Goal: Navigation & Orientation: Find specific page/section

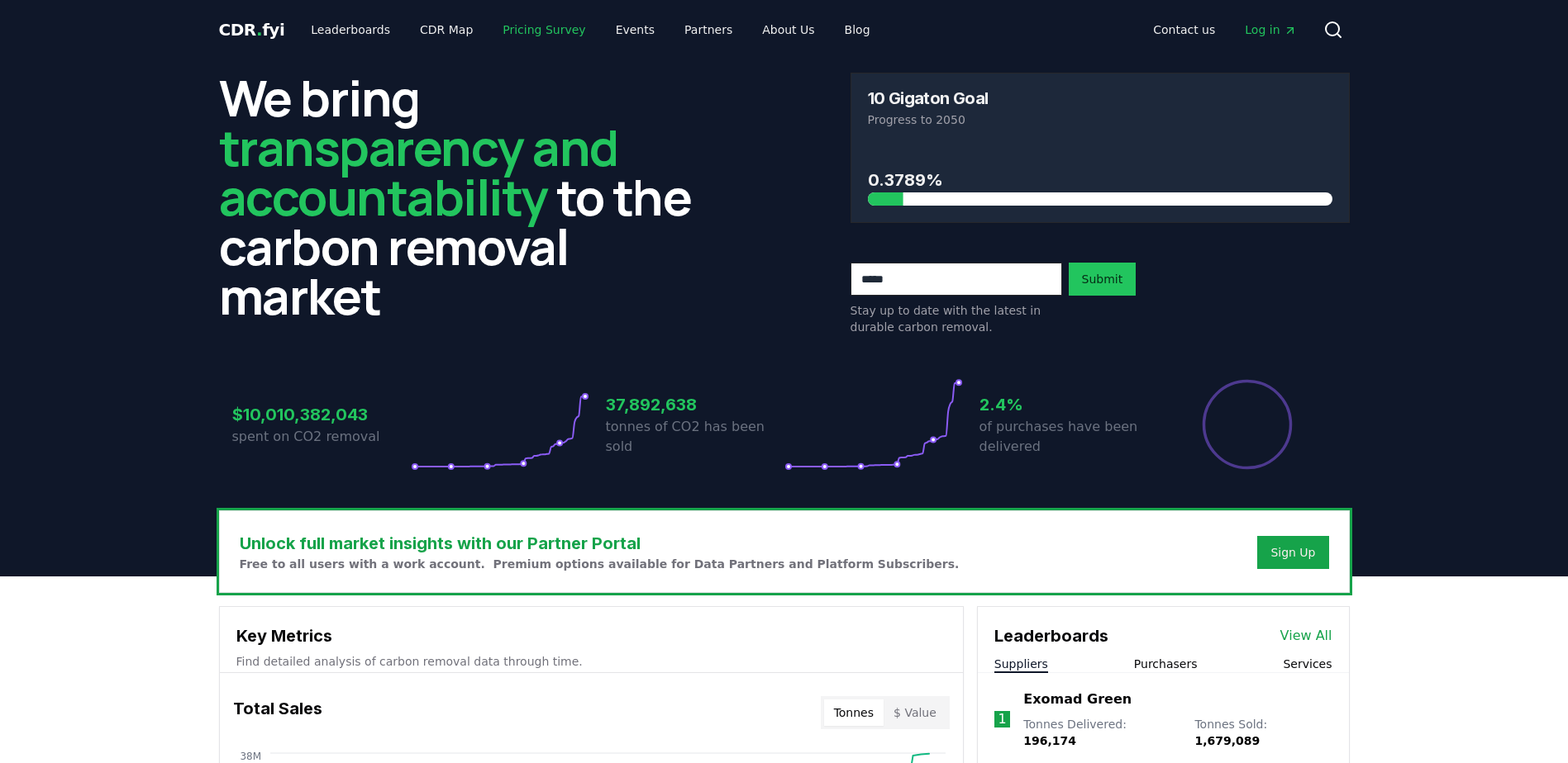
click at [498, 33] on link "Pricing Survey" at bounding box center [543, 30] width 109 height 30
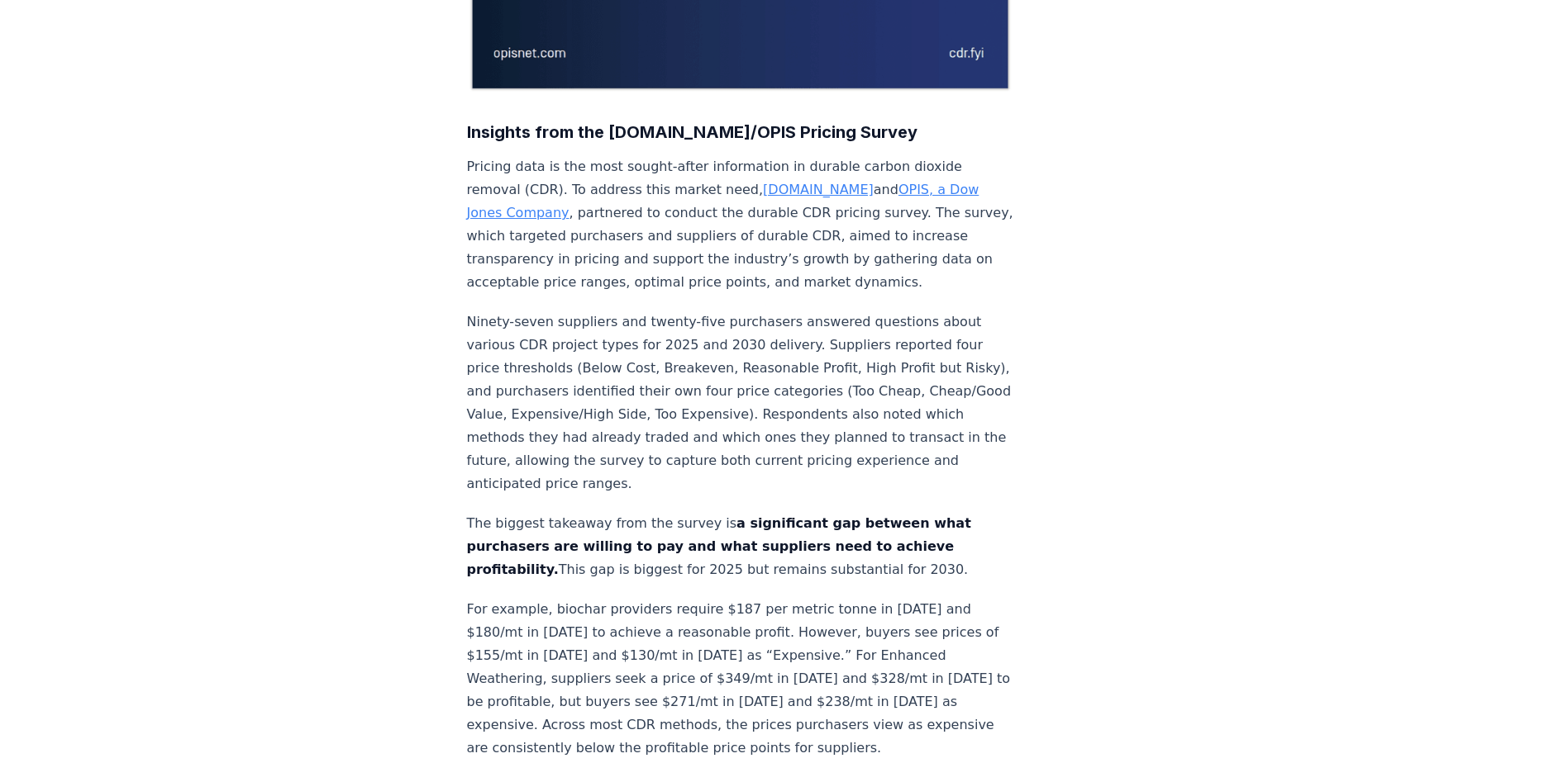
scroll to position [1074, 0]
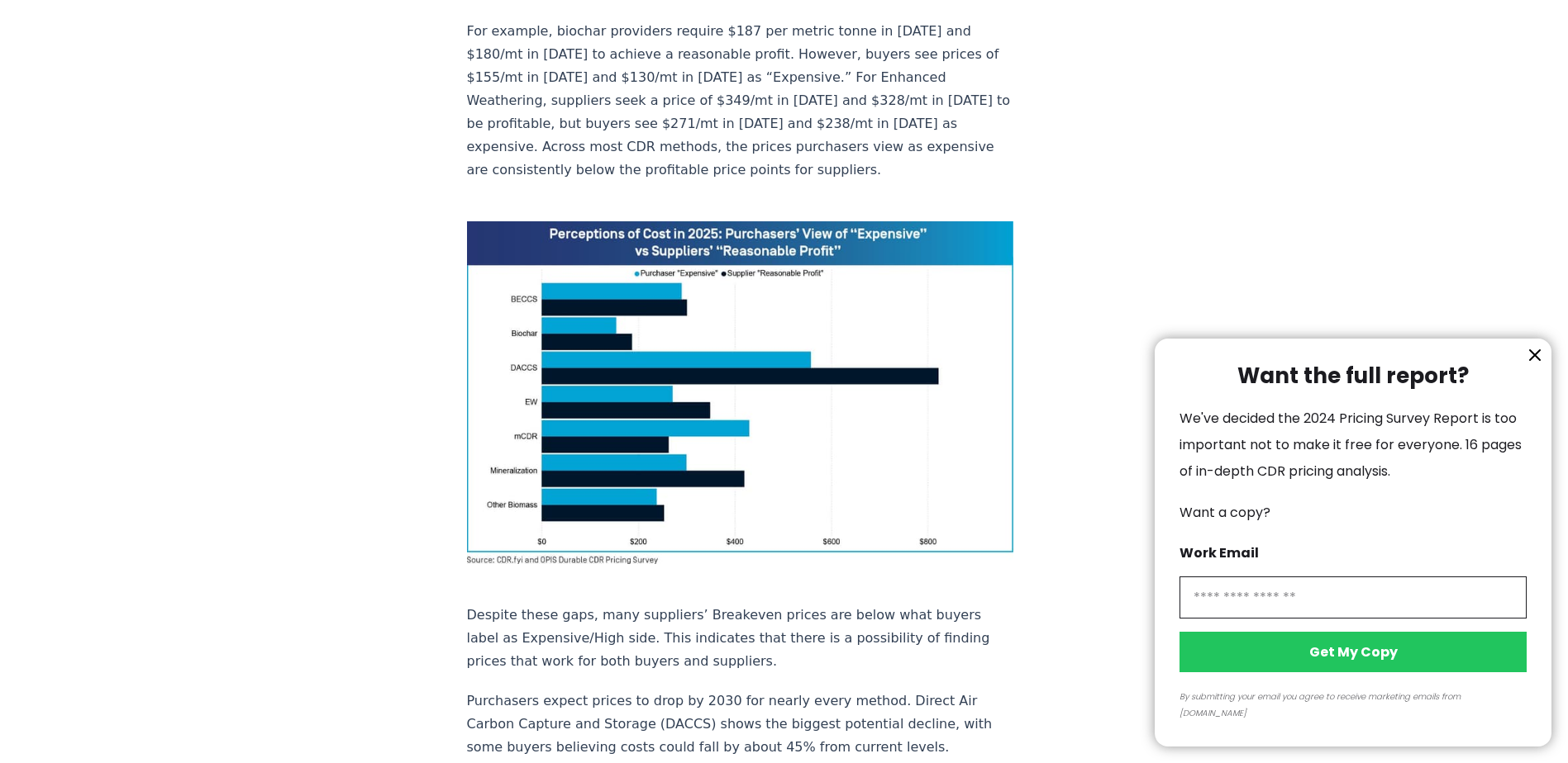
click at [1536, 360] on icon "information" at bounding box center [1535, 355] width 10 height 10
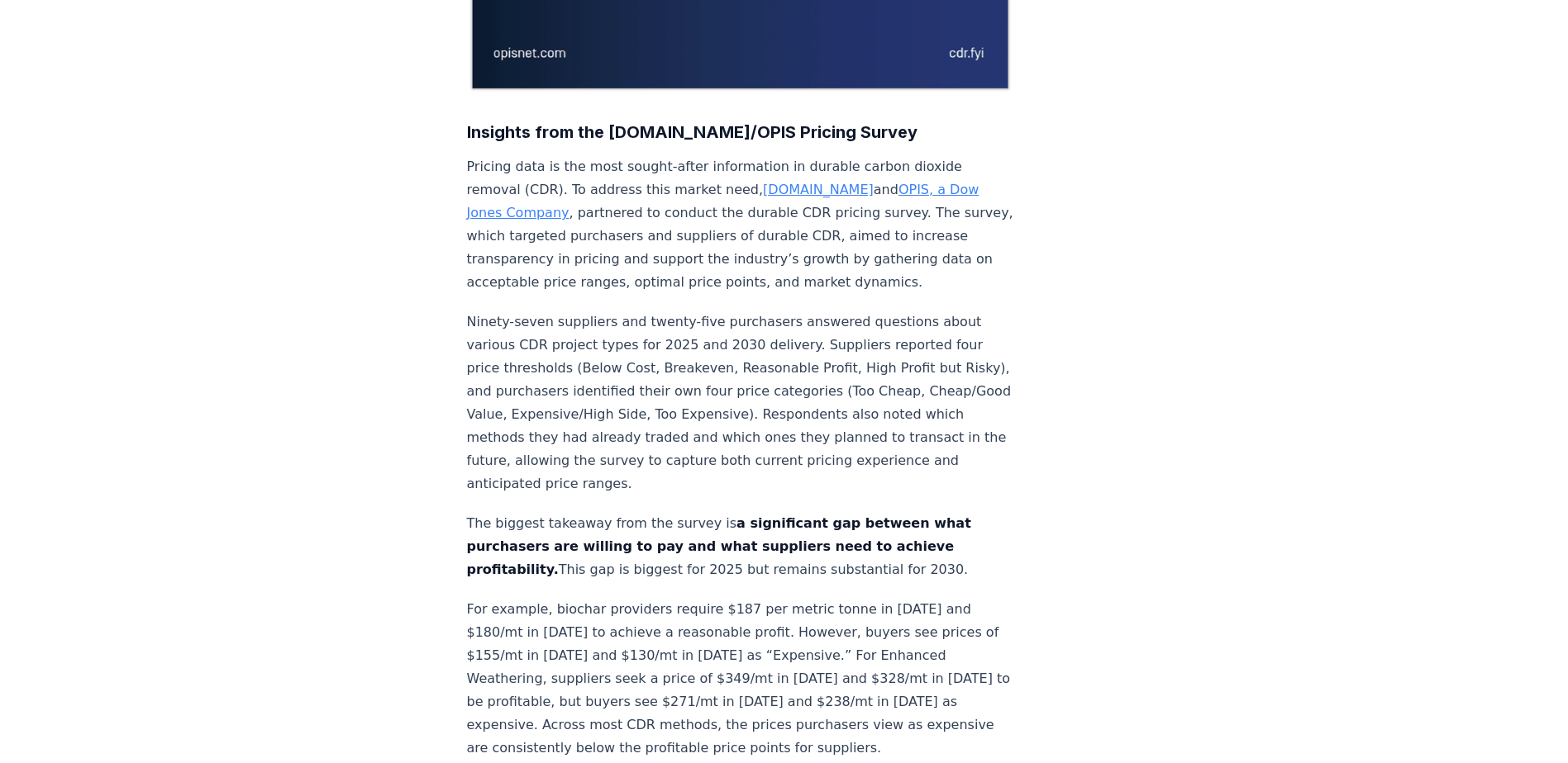
scroll to position [0, 0]
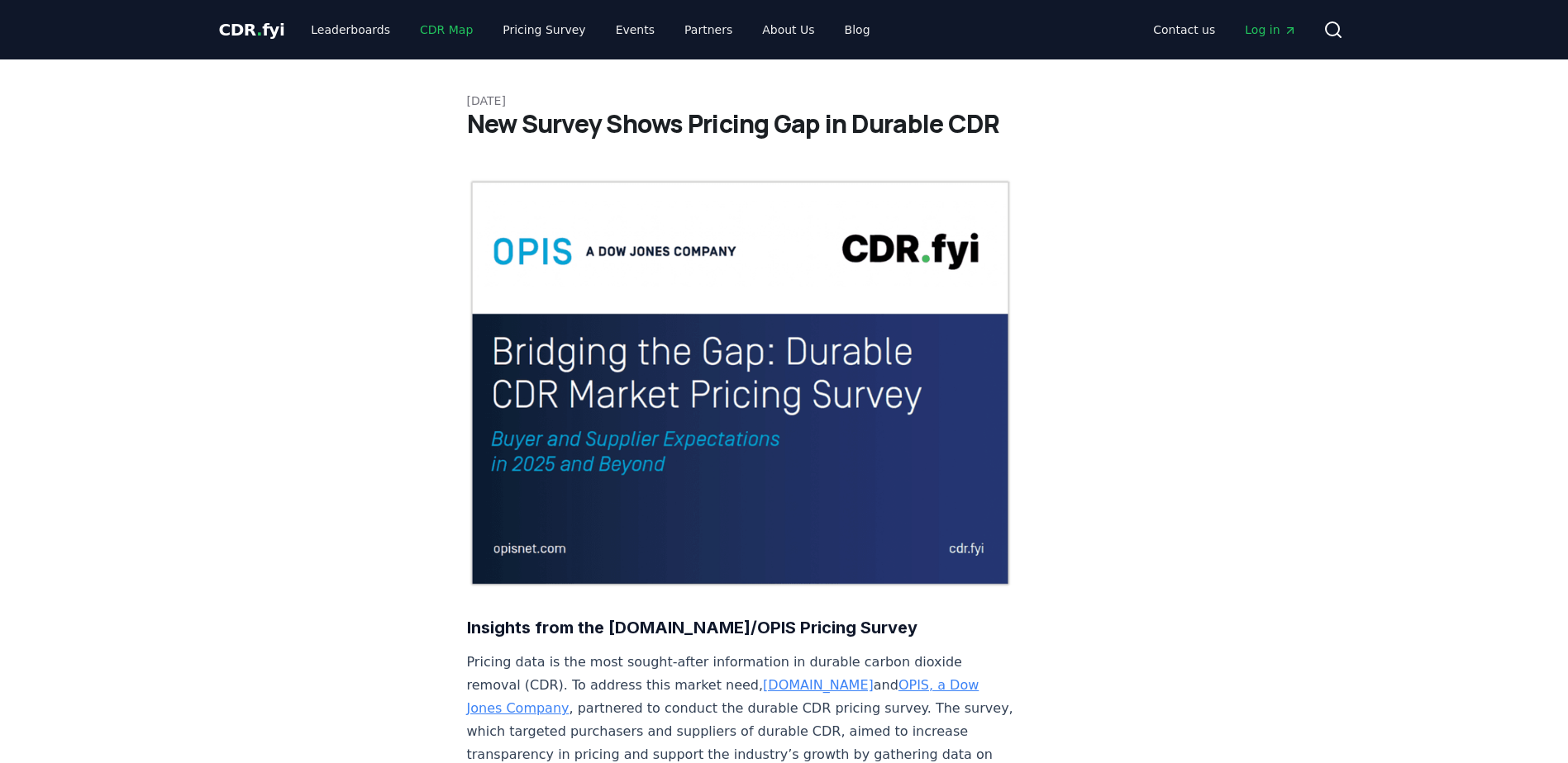
click at [429, 24] on link "CDR Map" at bounding box center [447, 30] width 80 height 30
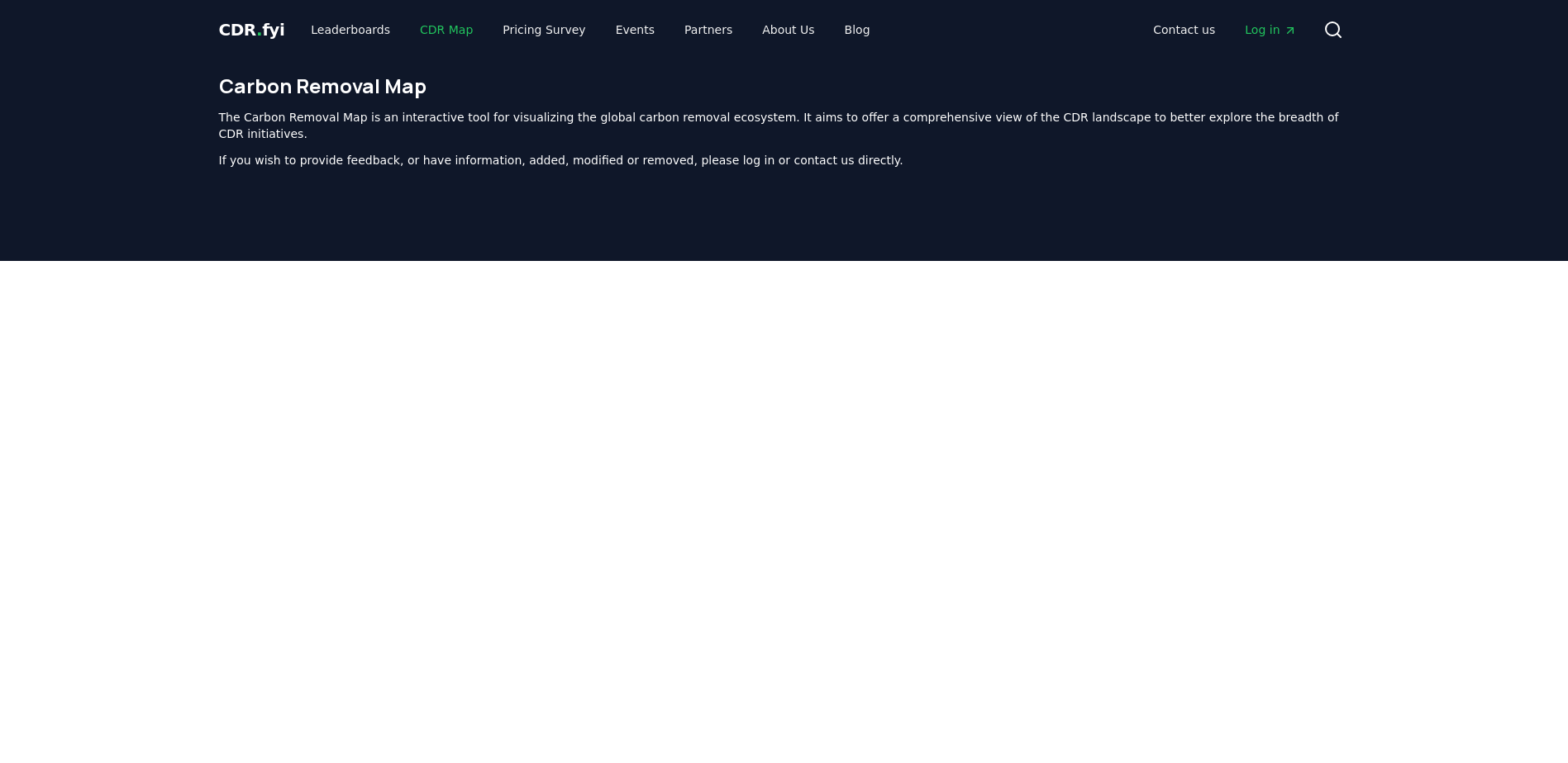
click at [407, 30] on link "CDR Map" at bounding box center [447, 30] width 80 height 30
click at [314, 28] on link "Leaderboards" at bounding box center [350, 30] width 105 height 30
